Goal: Information Seeking & Learning: Find specific fact

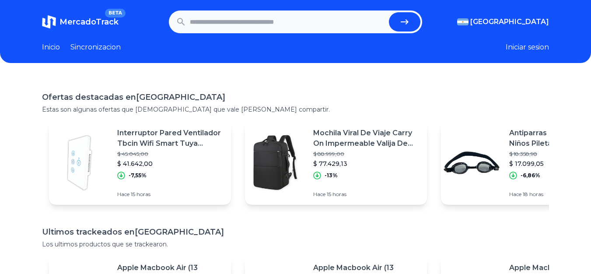
click at [85, 48] on link "Sincronizacion" at bounding box center [95, 47] width 50 height 10
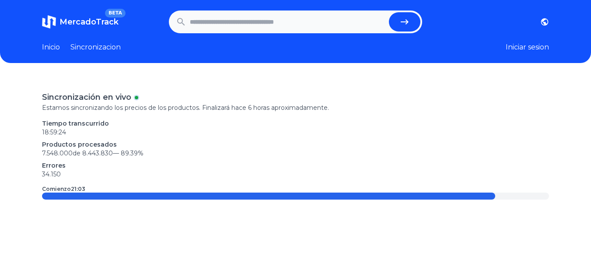
click at [49, 47] on link "Inicio" at bounding box center [51, 47] width 18 height 10
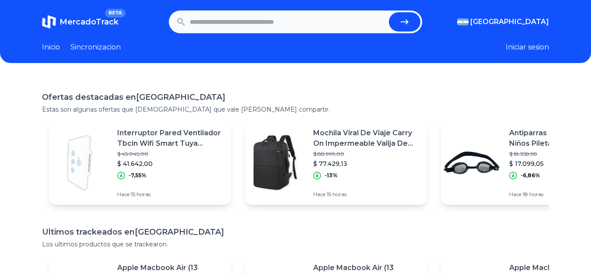
click at [240, 23] on input "text" at bounding box center [288, 21] width 196 height 19
type input "**********"
click at [389, 12] on button "submit" at bounding box center [404, 21] width 31 height 19
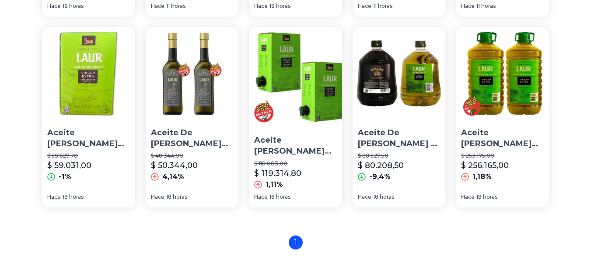
scroll to position [679, 0]
